Goal: Navigation & Orientation: Find specific page/section

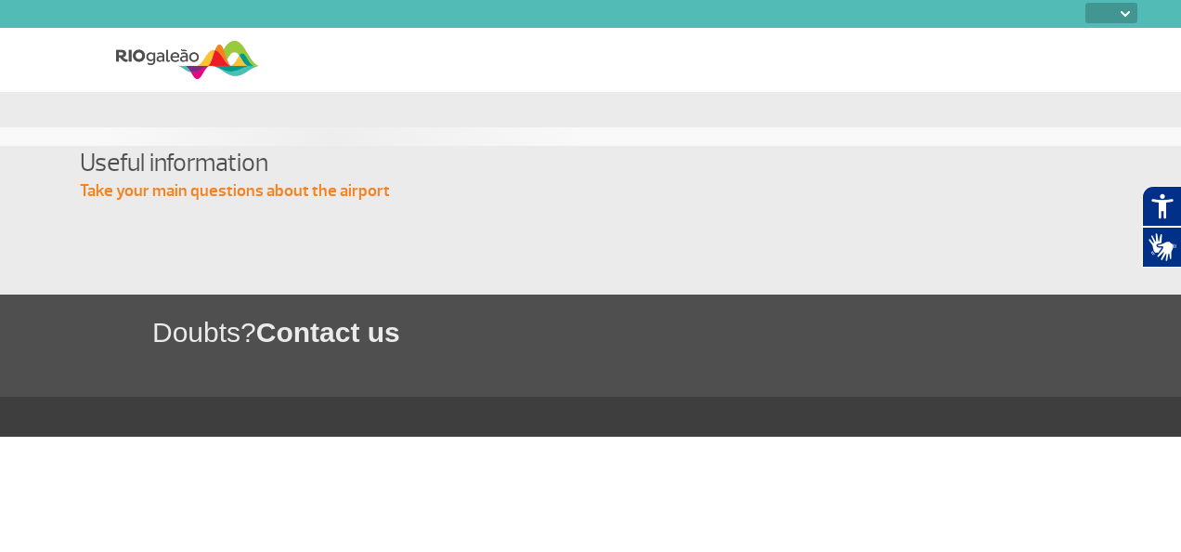
click at [1127, 11] on img at bounding box center [1125, 14] width 9 height 6
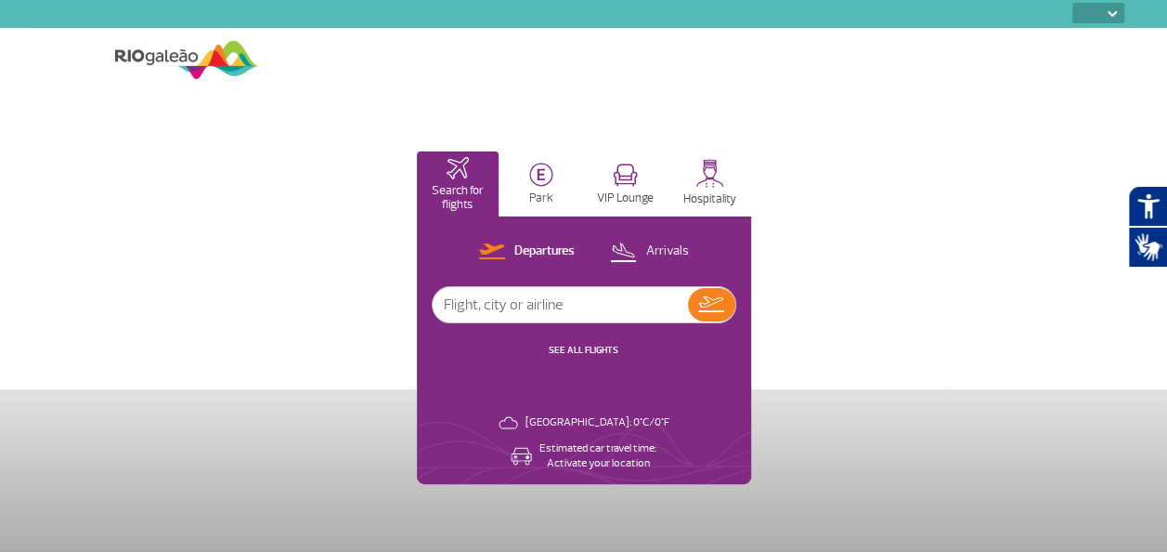
click at [1126, 13] on section "PT ENG ESP" at bounding box center [583, 14] width 1109 height 28
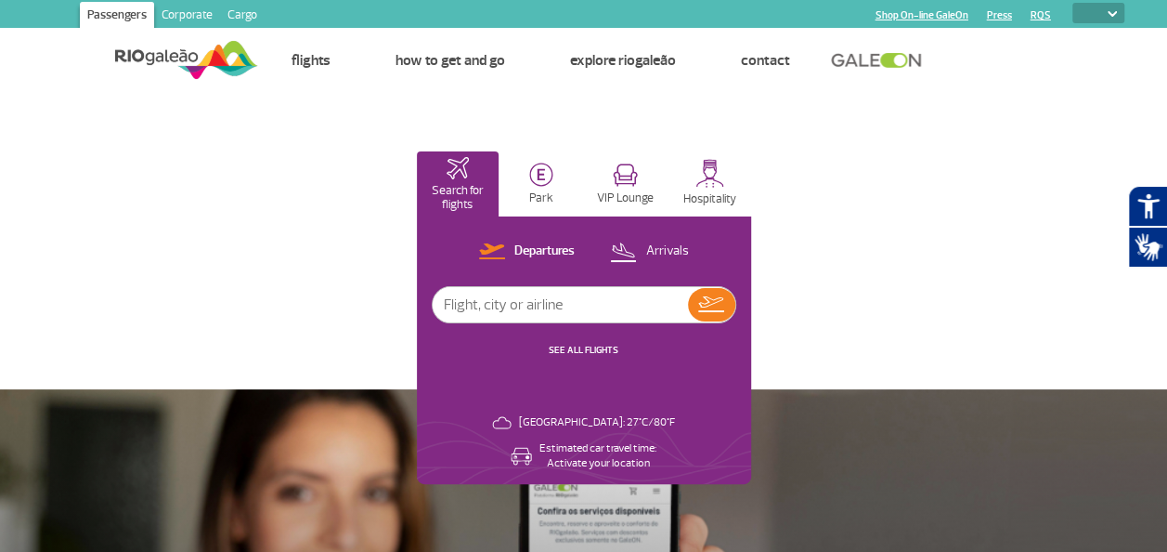
click at [1115, 13] on img at bounding box center [1112, 14] width 9 height 6
click at [1105, 11] on select "PT ENG ESP" at bounding box center [1099, 13] width 52 height 20
select select "pt-BR"
click at [1073, 3] on select "PT ENG ESP" at bounding box center [1099, 13] width 52 height 20
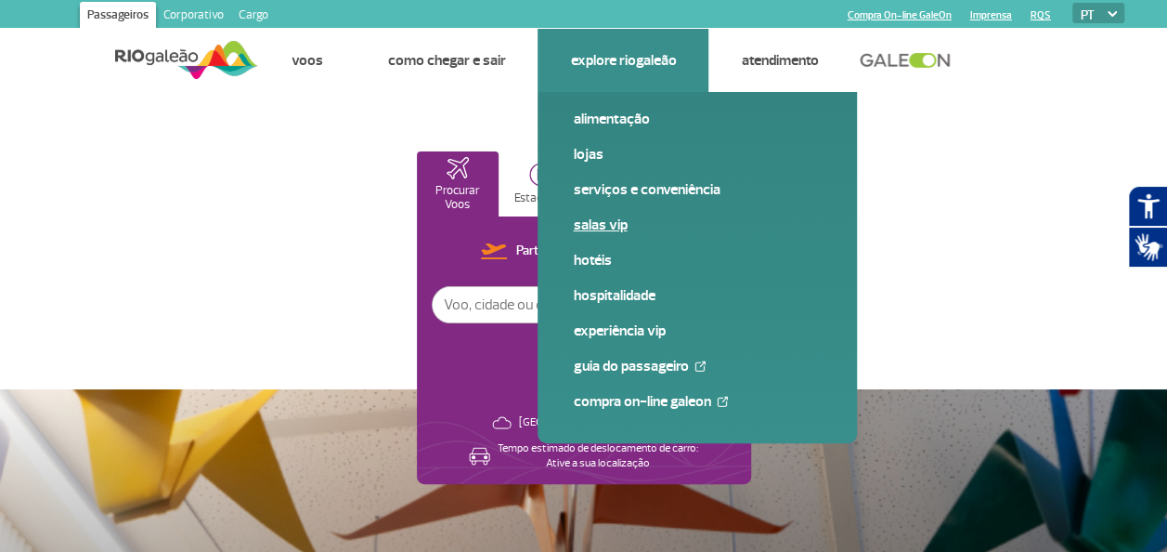
click at [599, 226] on link "Salas VIP" at bounding box center [697, 225] width 249 height 20
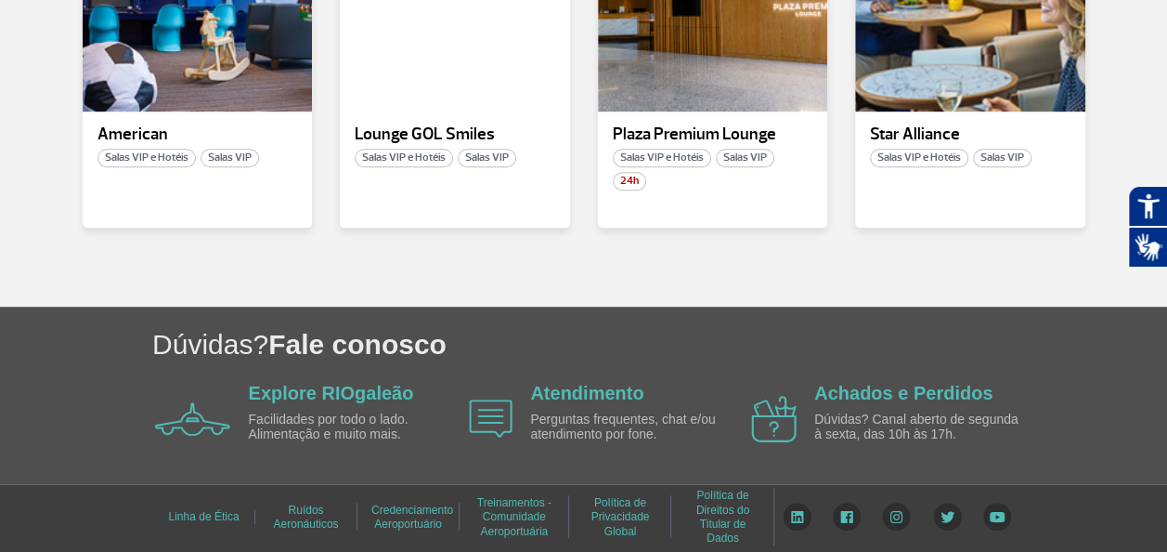
scroll to position [487, 0]
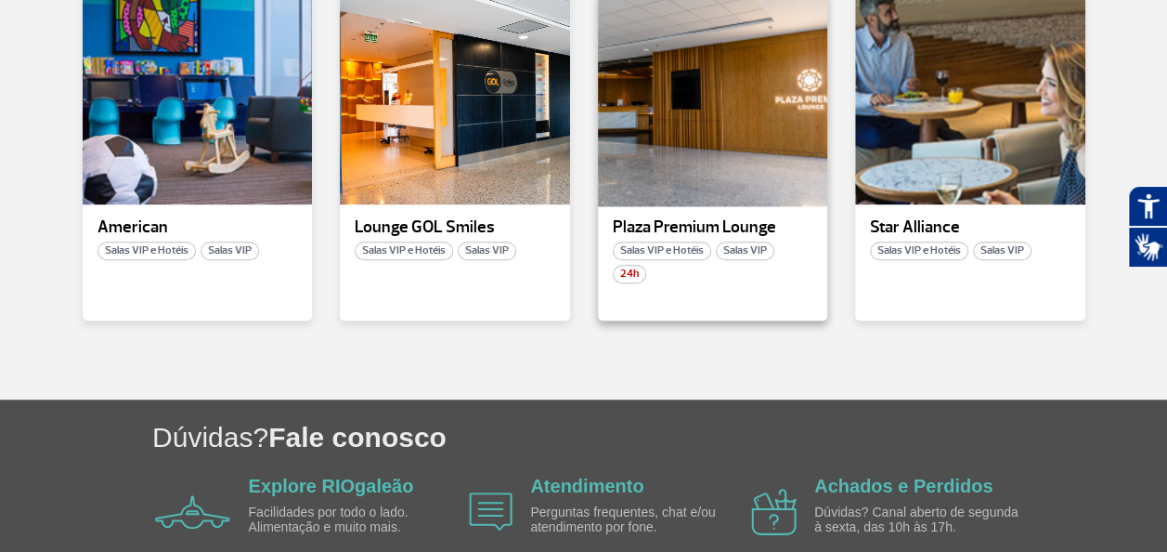
click at [697, 159] on div at bounding box center [712, 98] width 234 height 218
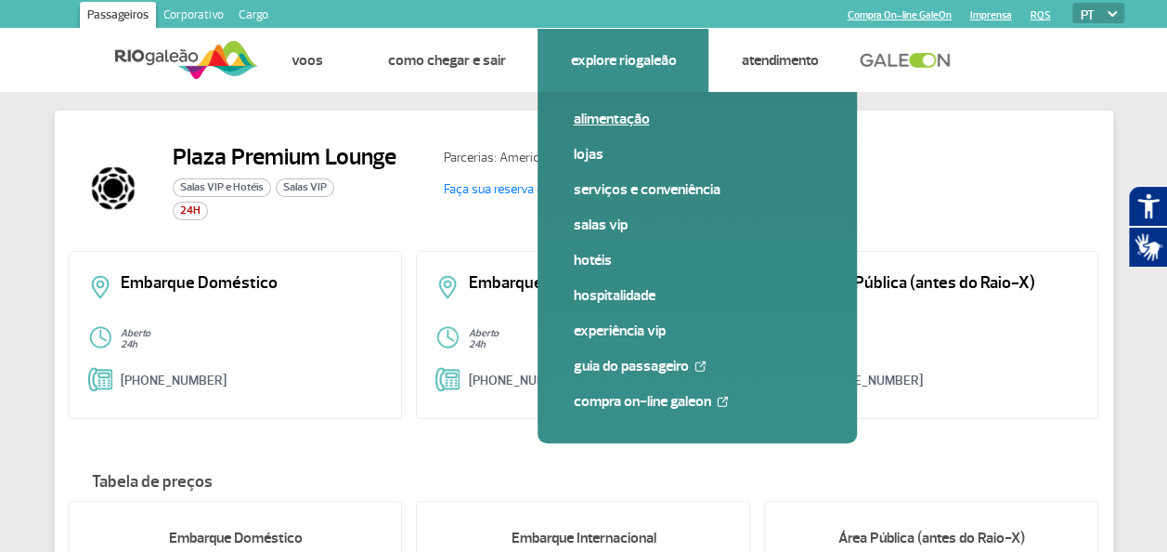
click at [624, 119] on link "Alimentação" at bounding box center [697, 119] width 249 height 20
